Goal: Transaction & Acquisition: Book appointment/travel/reservation

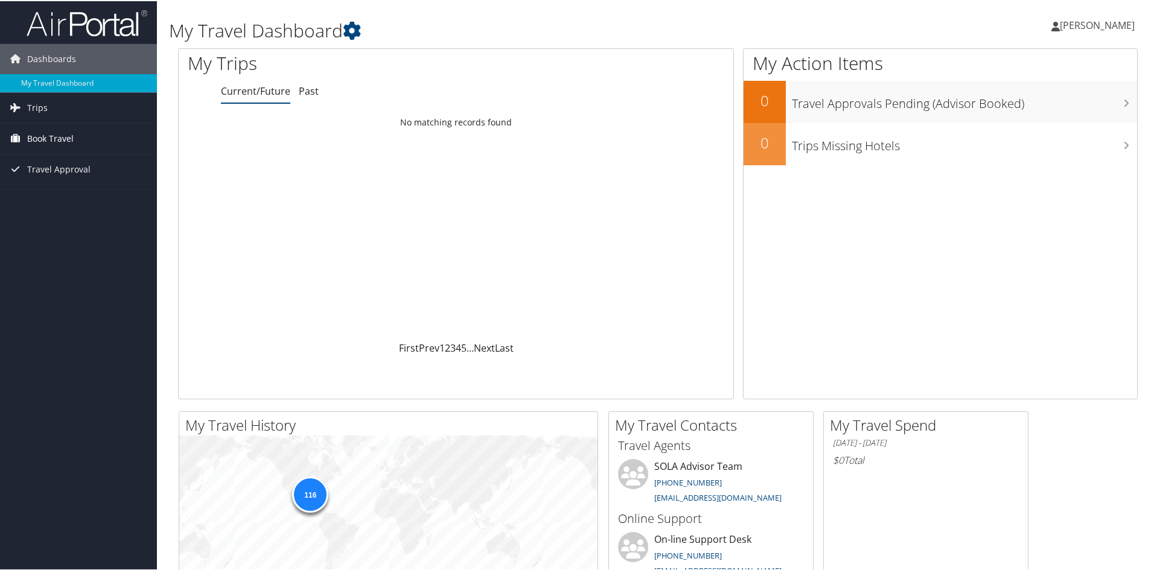
click at [48, 138] on span "Book Travel" at bounding box center [50, 137] width 46 height 30
click at [37, 182] on link "Book/Manage Online Trips" at bounding box center [78, 180] width 157 height 18
click at [42, 139] on span "Book Travel" at bounding box center [50, 137] width 46 height 30
click at [37, 180] on link "Book/Manage Online Trips" at bounding box center [78, 180] width 157 height 18
click at [40, 176] on link "Book/Manage Online Trips" at bounding box center [78, 180] width 157 height 18
